Goal: Find specific page/section: Find specific page/section

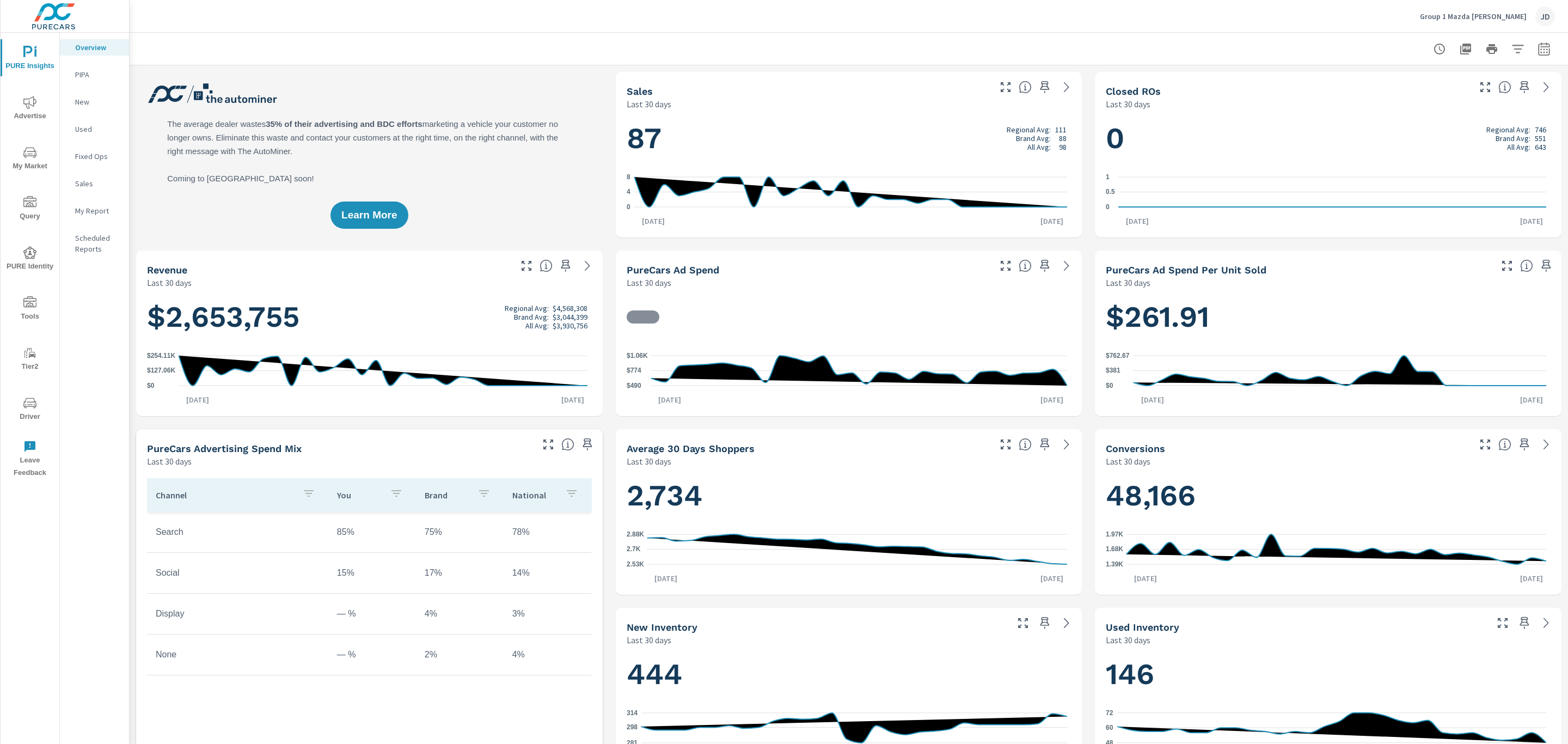
scroll to position [1, 0]
click at [23, 399] on icon "nav menu" at bounding box center [29, 403] width 13 height 13
click at [37, 406] on span "Driver" at bounding box center [29, 410] width 52 height 27
